Goal: Information Seeking & Learning: Learn about a topic

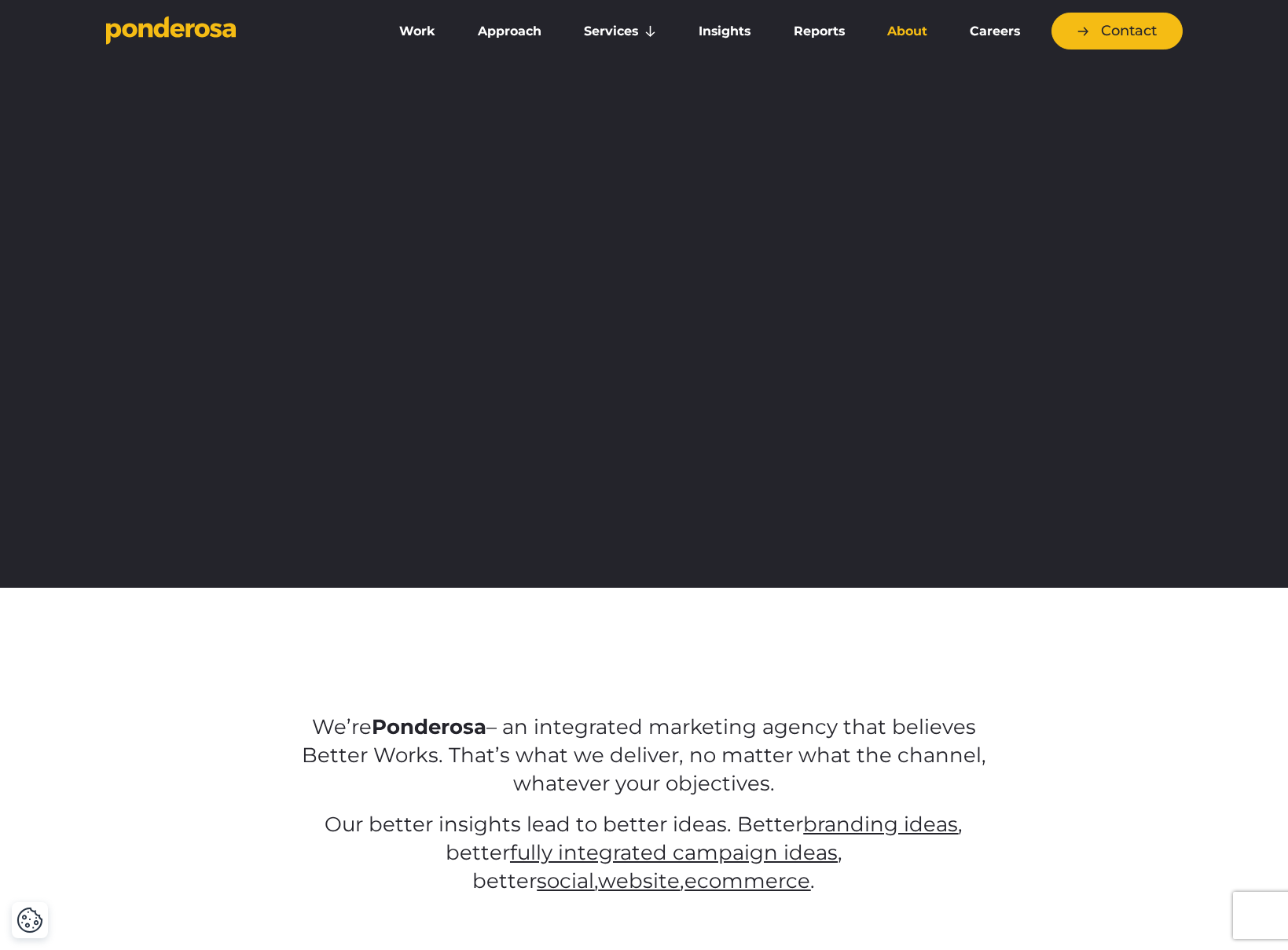
click at [911, 30] on link "About" at bounding box center [907, 31] width 76 height 33
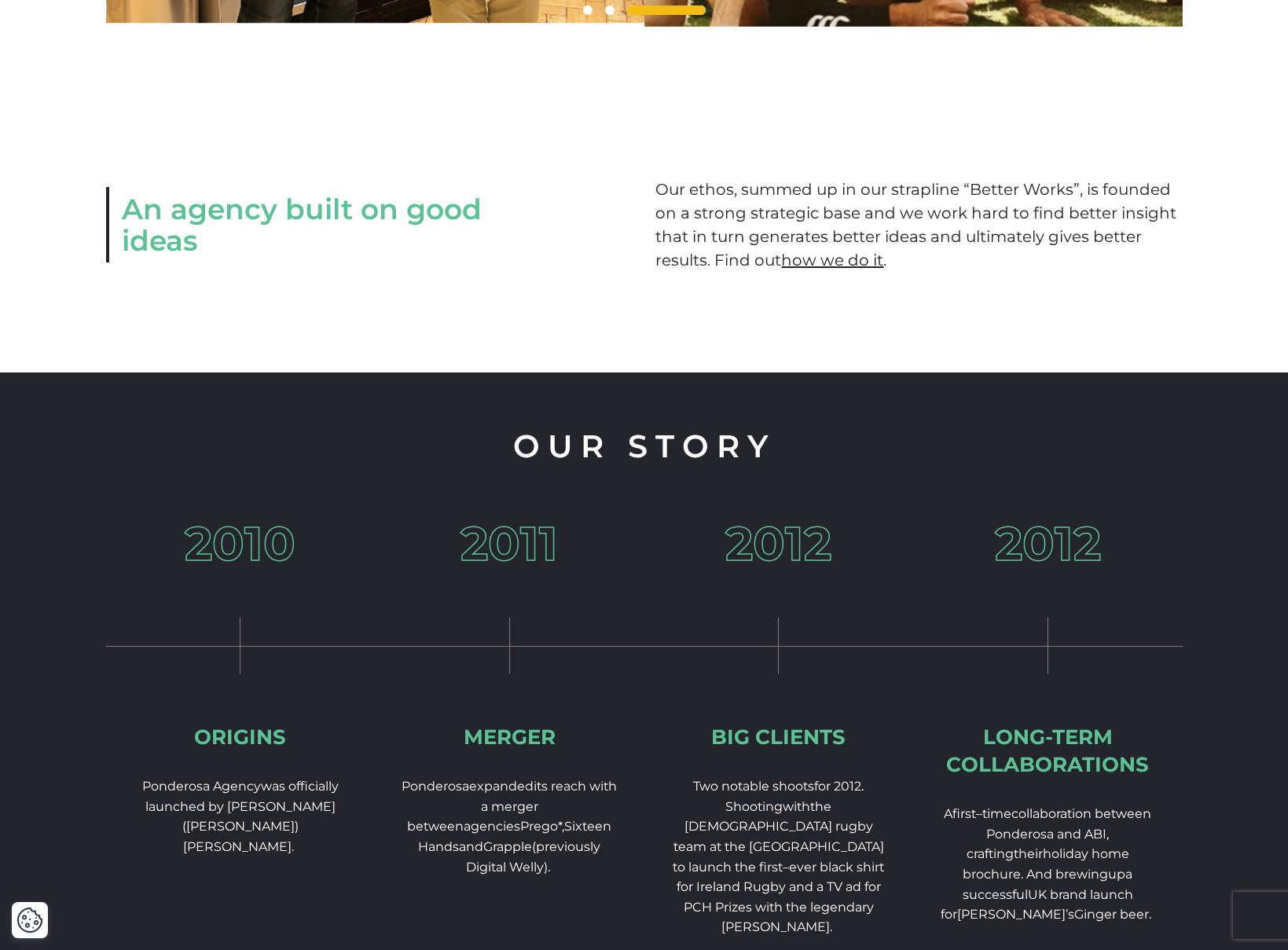
scroll to position [2270, 0]
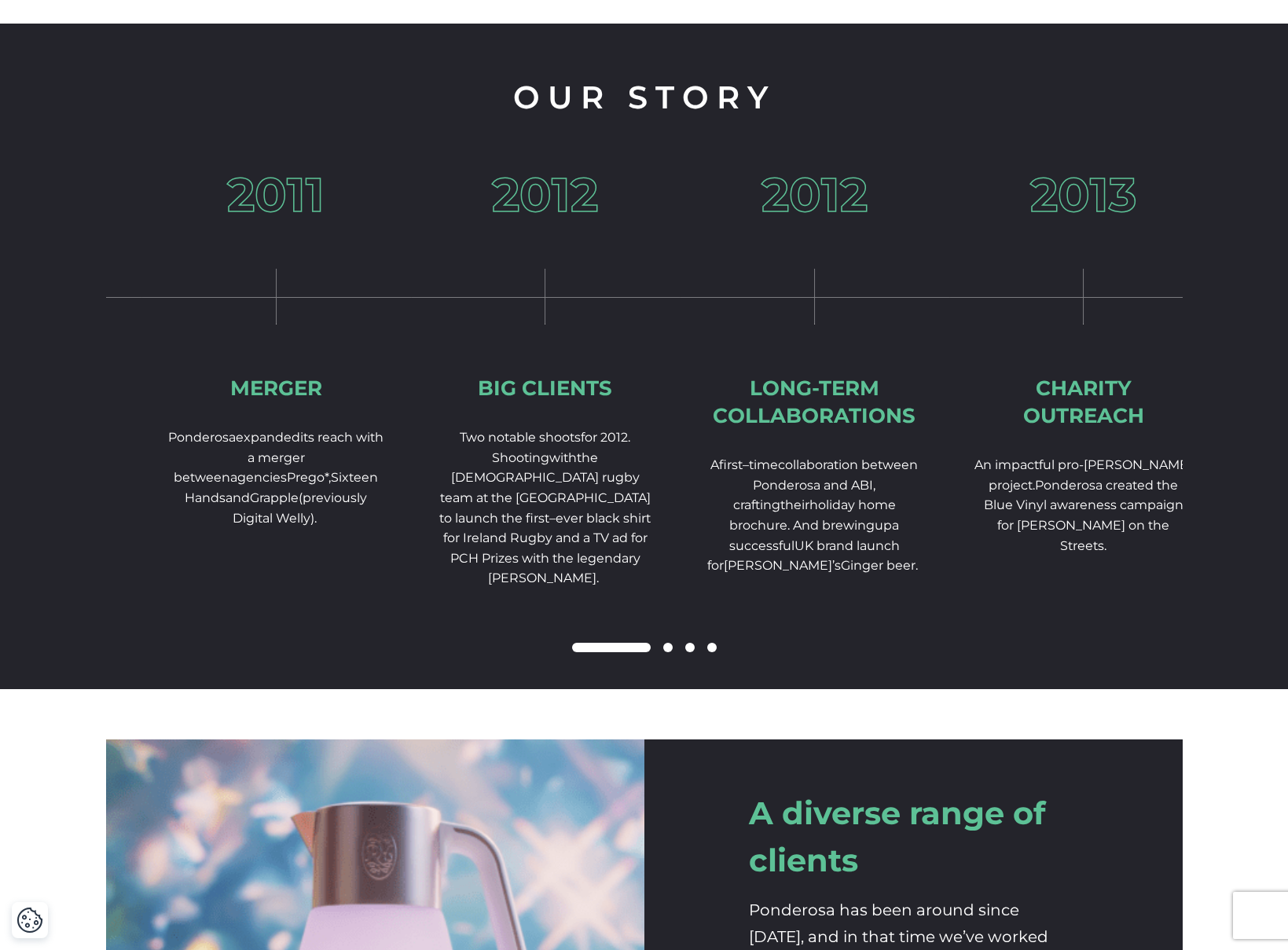
click at [469, 432] on div "2012 Big Clients Two notable shoots for 2012. Shooting w ith the [DEMOGRAPHIC_D…" at bounding box center [546, 430] width 269 height 518
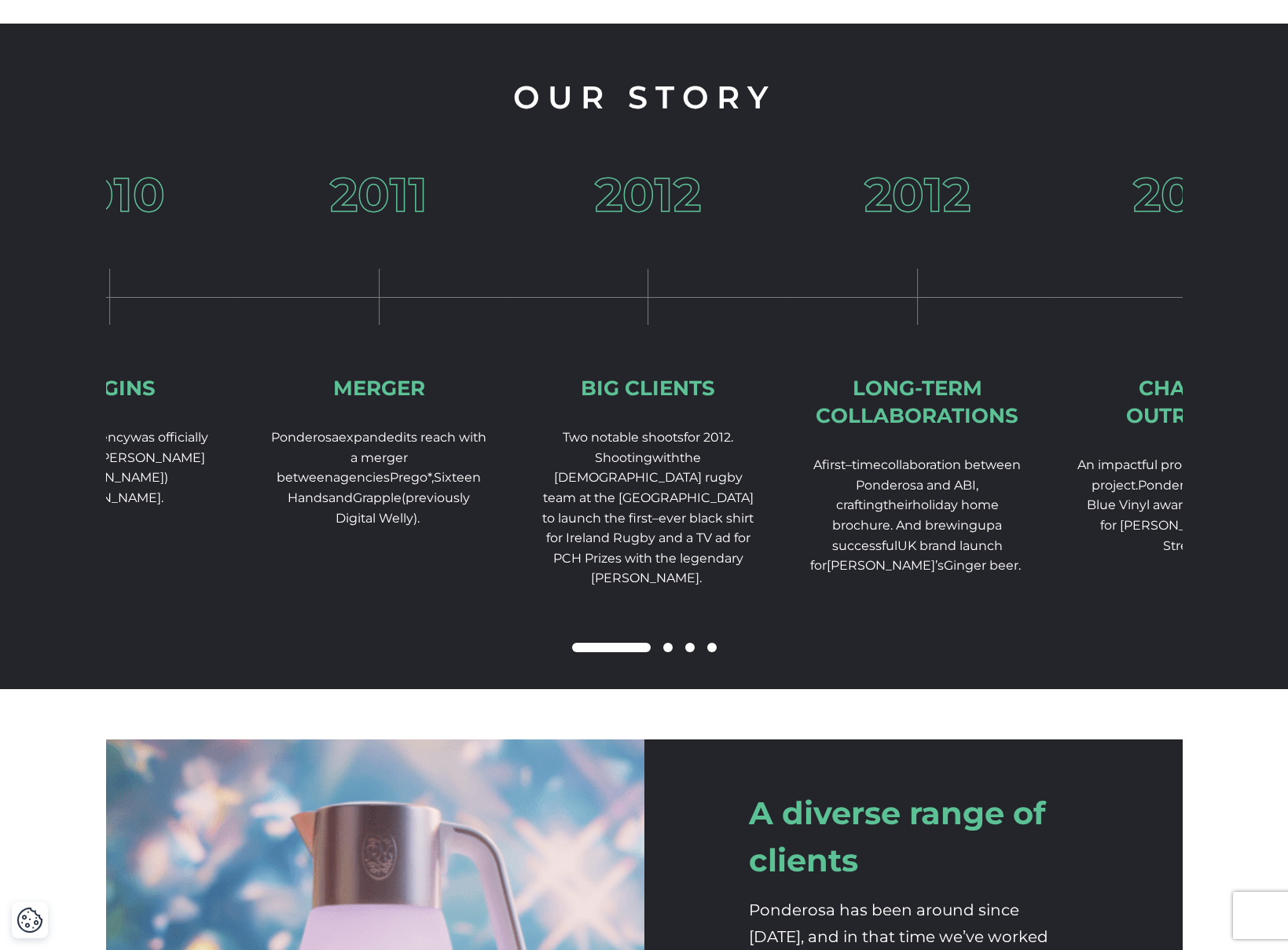
click at [28, 362] on div "Our Story 2010 Origins Ponderosa Agency was officially launched by [PERSON_NAME…" at bounding box center [644, 356] width 1288 height 665
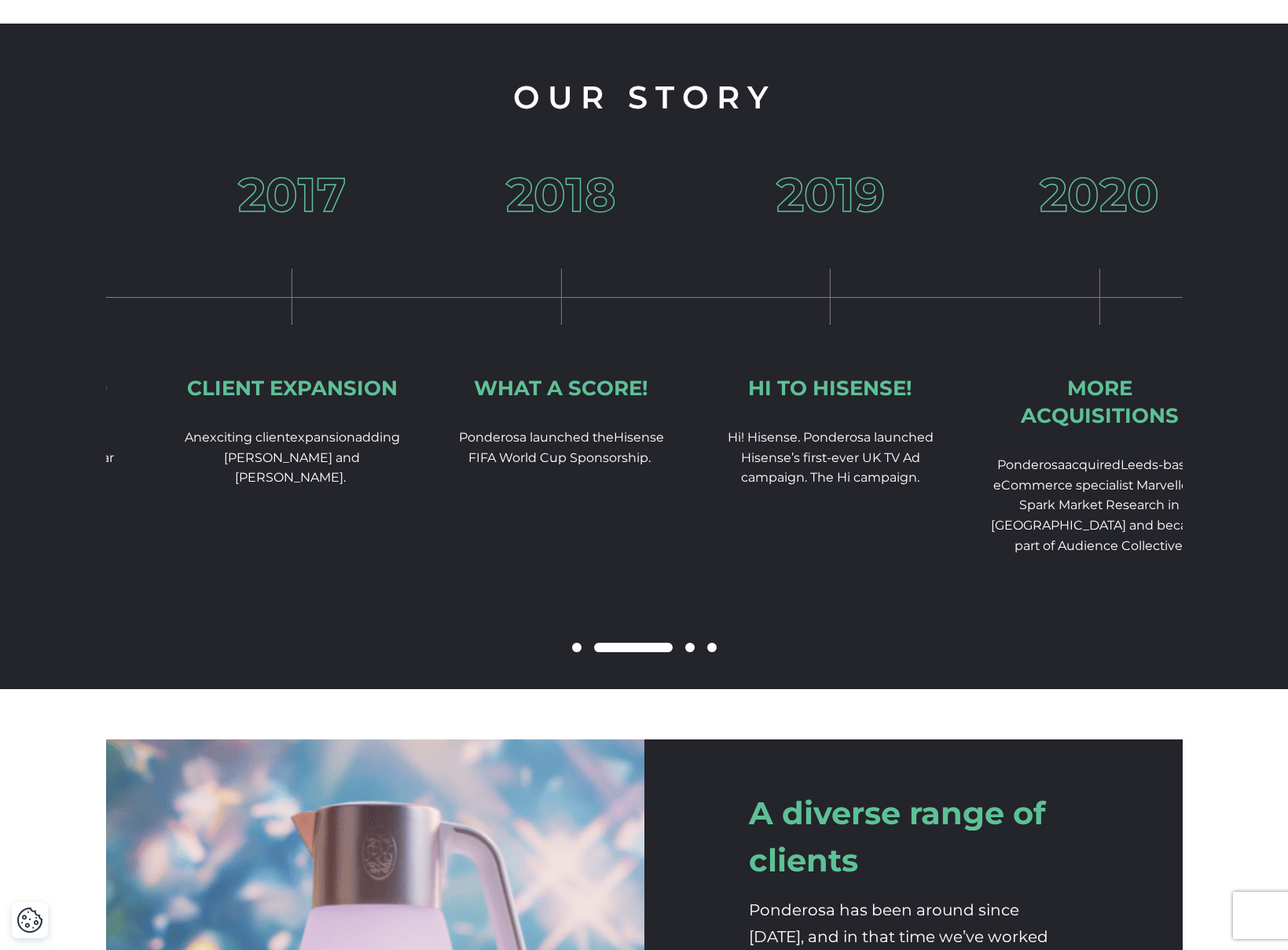
click at [280, 350] on div "2017 Client expansion A n e xciting client expansion adding [PERSON_NAME] and […" at bounding box center [292, 379] width 269 height 417
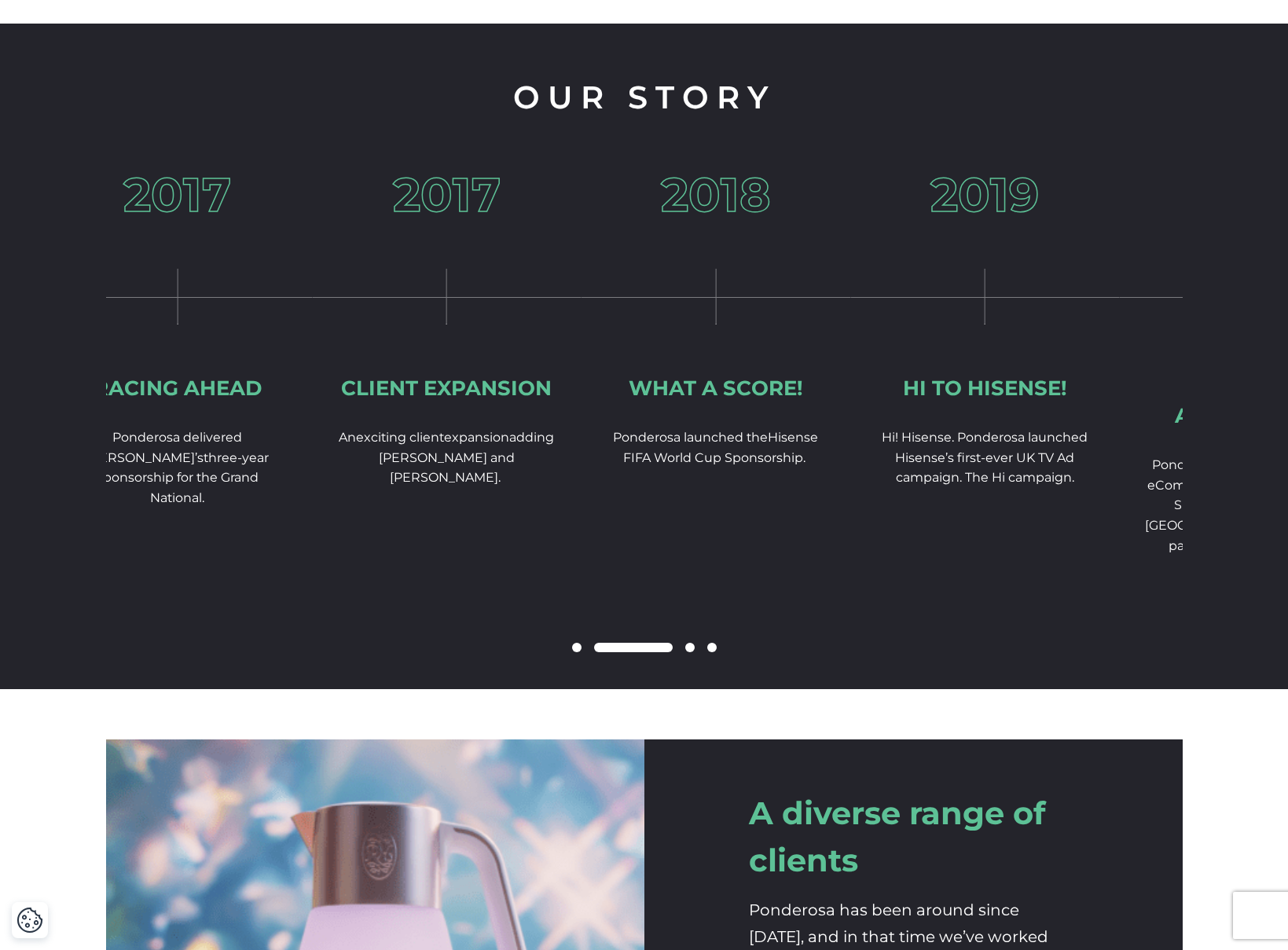
click at [581, 356] on div "2018 What a score! Ponderosa launch ed the Hisense FIFA World Cup Sponsorship." at bounding box center [716, 369] width 269 height 396
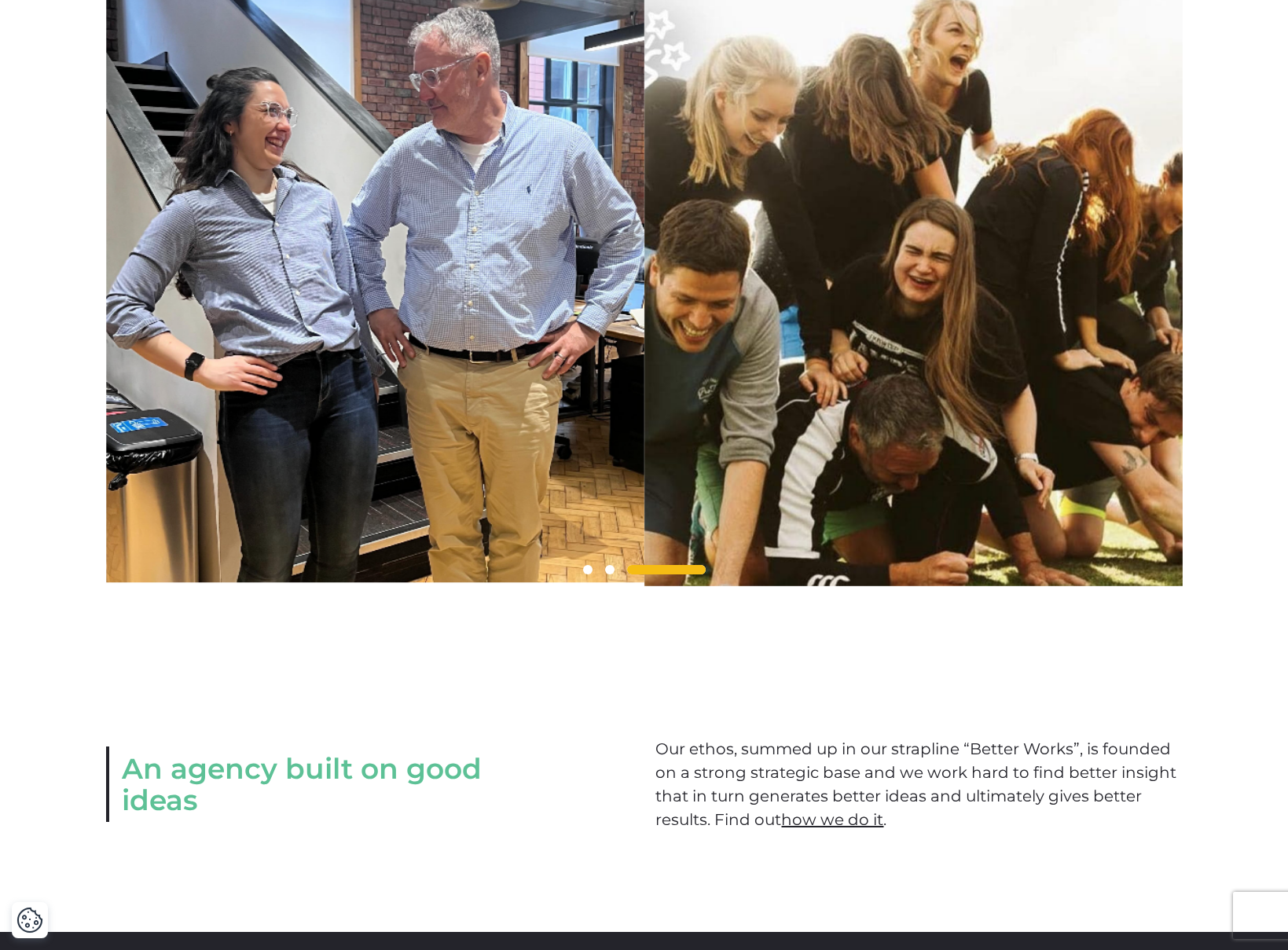
scroll to position [1101, 0]
